Goal: Navigation & Orientation: Find specific page/section

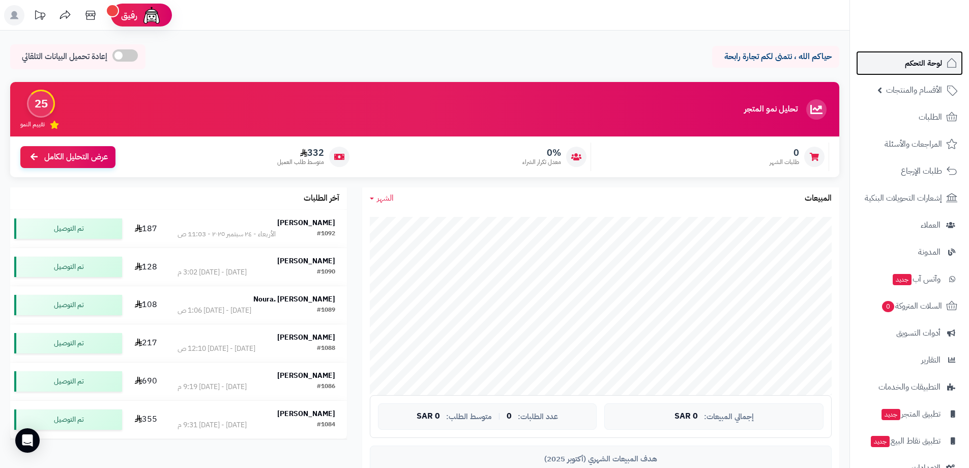
click at [919, 68] on span "لوحة التحكم" at bounding box center [923, 63] width 37 height 14
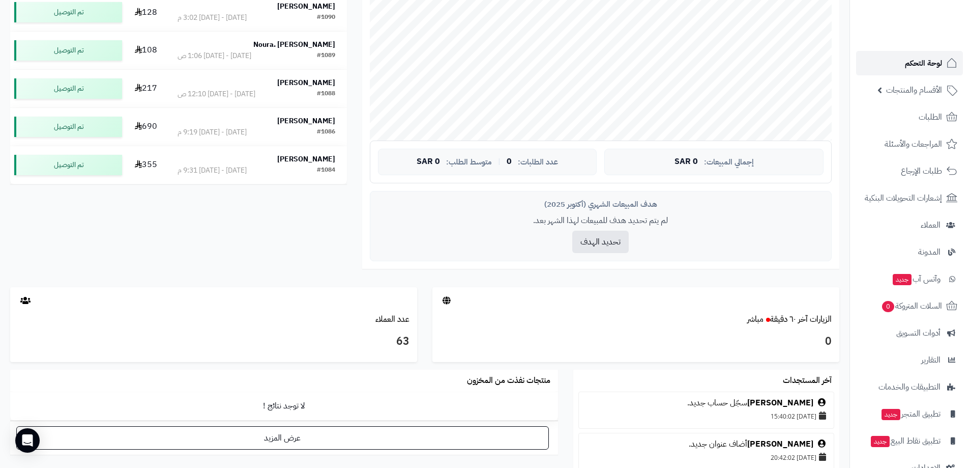
click at [894, 70] on link "لوحة التحكم" at bounding box center [909, 63] width 107 height 24
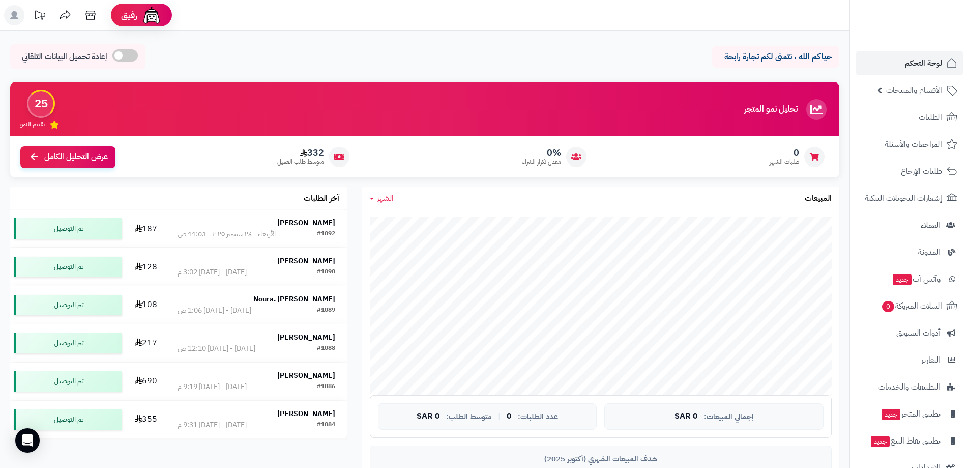
drag, startPoint x: 279, startPoint y: 106, endPoint x: 233, endPoint y: 447, distance: 344.6
click at [276, 118] on div "تحليل نمو المتجر المرحلة الأولى 25 تقييم النمو" at bounding box center [424, 109] width 829 height 54
click at [929, 64] on span "لوحة التحكم" at bounding box center [923, 63] width 37 height 14
click at [929, 61] on span "لوحة التحكم" at bounding box center [923, 63] width 37 height 14
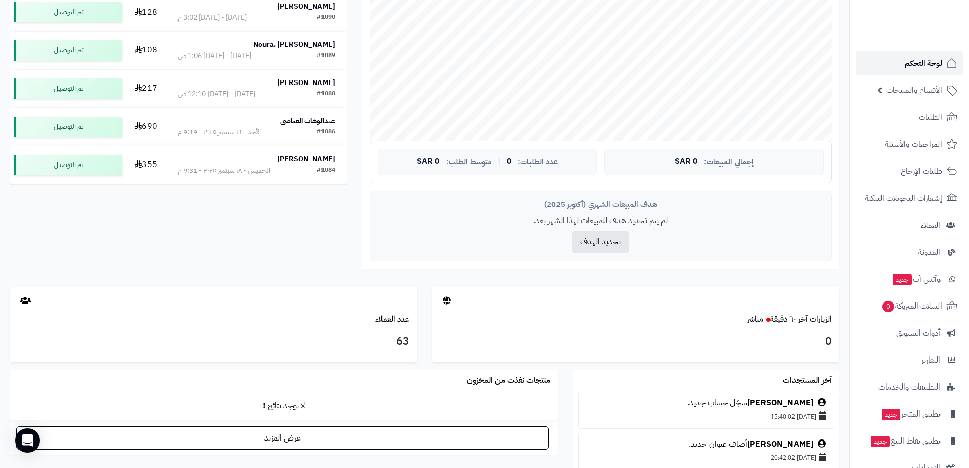
click at [921, 61] on span "لوحة التحكم" at bounding box center [923, 63] width 37 height 14
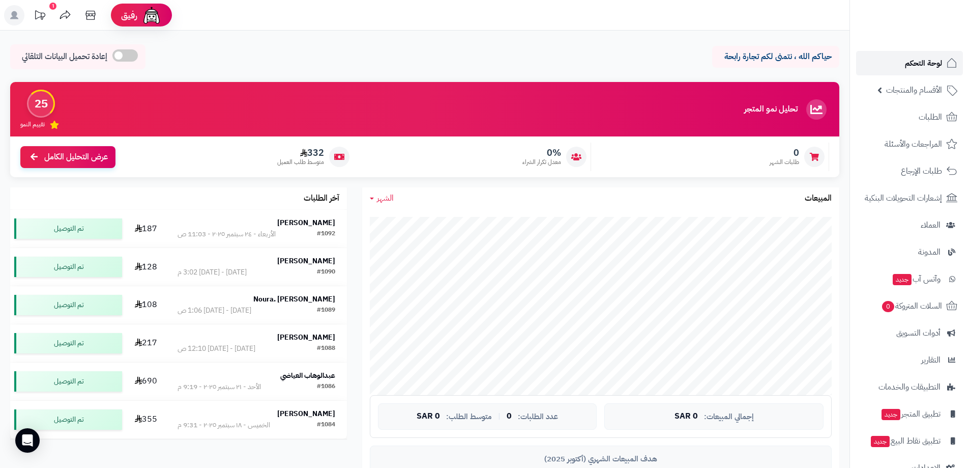
click at [911, 64] on span "لوحة التحكم" at bounding box center [923, 63] width 37 height 14
click at [932, 57] on span "لوحة التحكم" at bounding box center [923, 63] width 37 height 14
click at [921, 64] on span "لوحة التحكم" at bounding box center [923, 63] width 37 height 14
click at [928, 113] on span "الطلبات" at bounding box center [930, 117] width 23 height 14
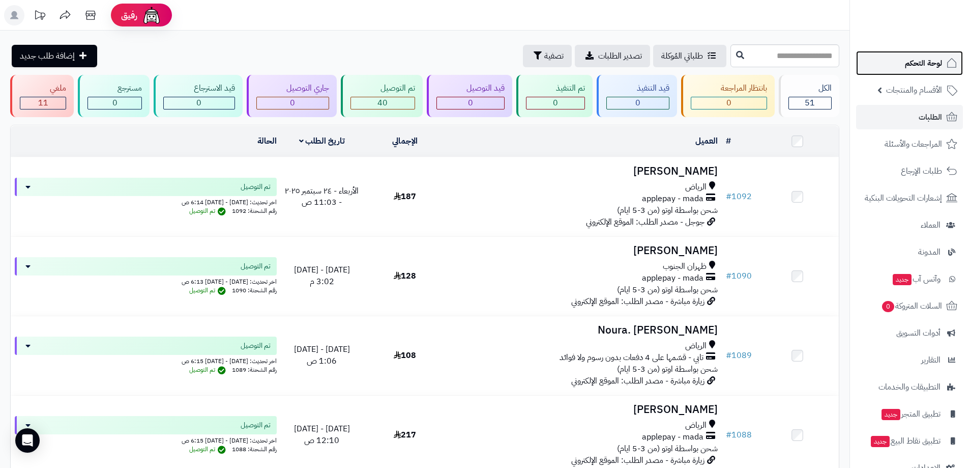
click at [919, 59] on span "لوحة التحكم" at bounding box center [923, 63] width 37 height 14
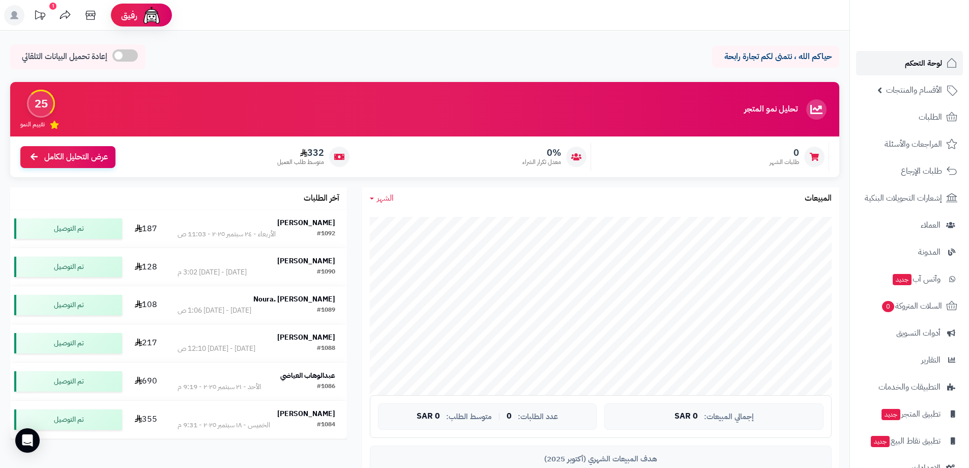
click at [920, 68] on span "لوحة التحكم" at bounding box center [923, 63] width 37 height 14
click at [930, 224] on span "العملاء" at bounding box center [931, 225] width 20 height 14
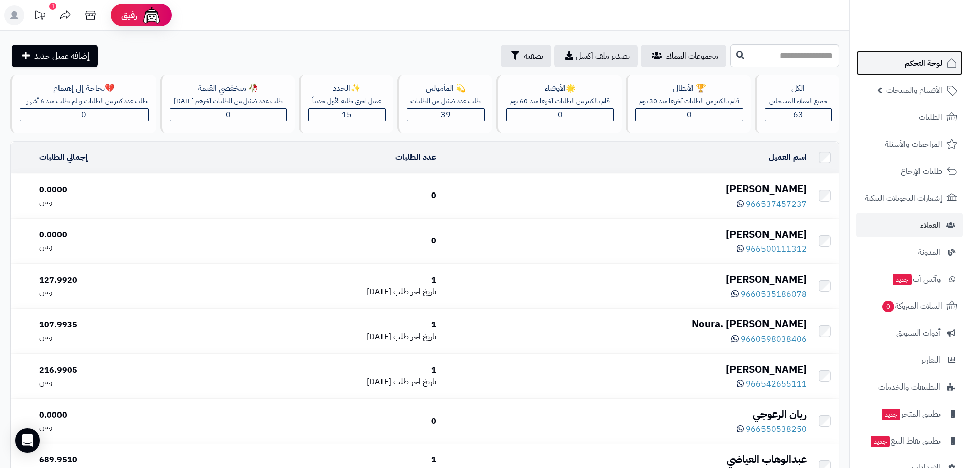
click at [934, 66] on span "لوحة التحكم" at bounding box center [923, 63] width 37 height 14
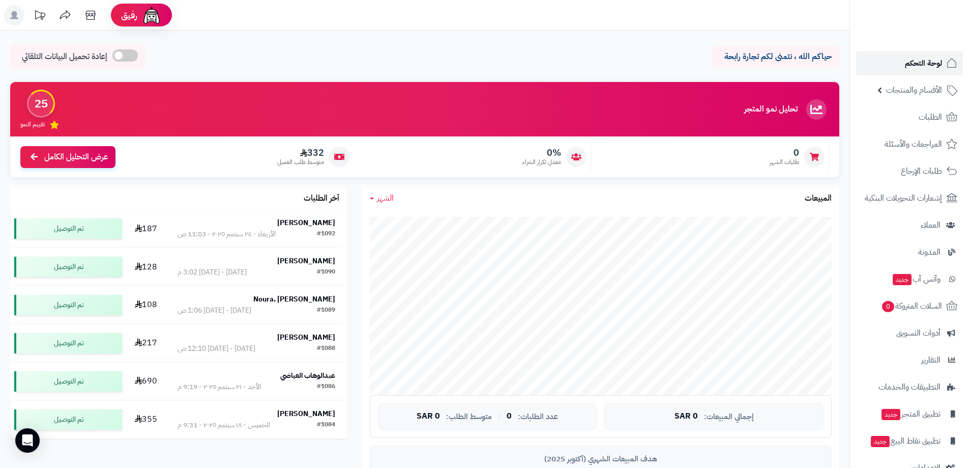
click at [914, 66] on span "لوحة التحكم" at bounding box center [923, 63] width 37 height 14
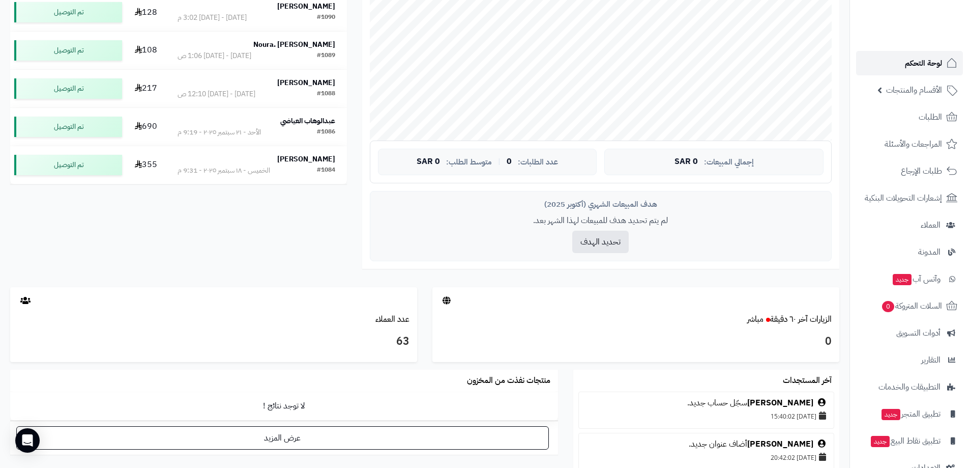
click at [923, 69] on span "لوحة التحكم" at bounding box center [923, 63] width 37 height 14
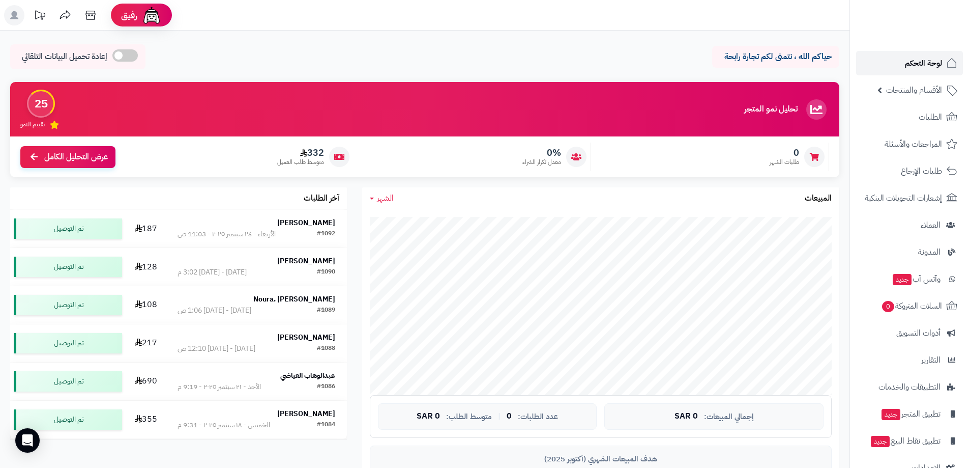
click at [919, 63] on span "لوحة التحكم" at bounding box center [923, 63] width 37 height 14
click at [925, 66] on span "لوحة التحكم" at bounding box center [923, 63] width 37 height 14
click at [914, 67] on span "لوحة التحكم" at bounding box center [923, 63] width 37 height 14
